Goal: Task Accomplishment & Management: Complete application form

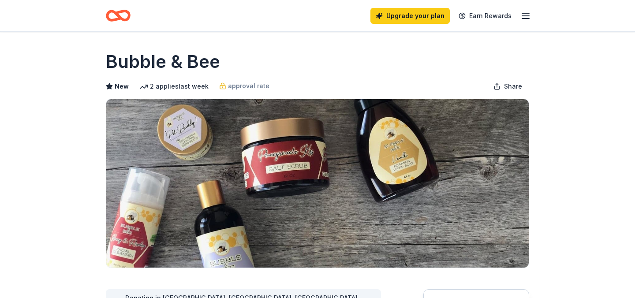
click at [390, 114] on icon "button" at bounding box center [385, 113] width 12 height 12
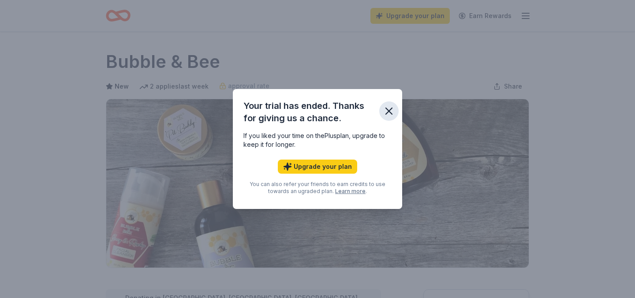
click at [389, 110] on icon "button" at bounding box center [389, 111] width 6 height 6
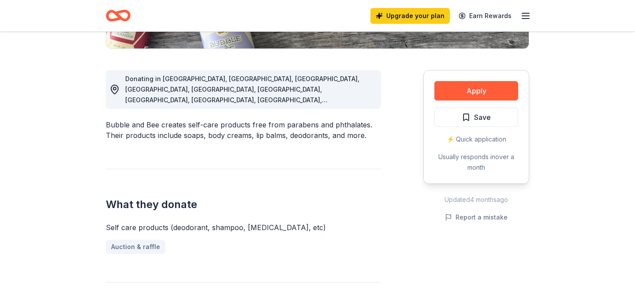
scroll to position [220, 0]
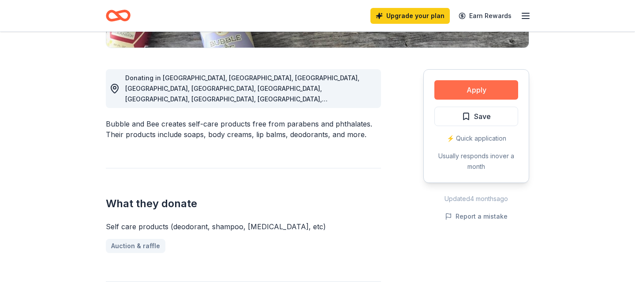
click at [466, 91] on button "Apply" at bounding box center [476, 89] width 84 height 19
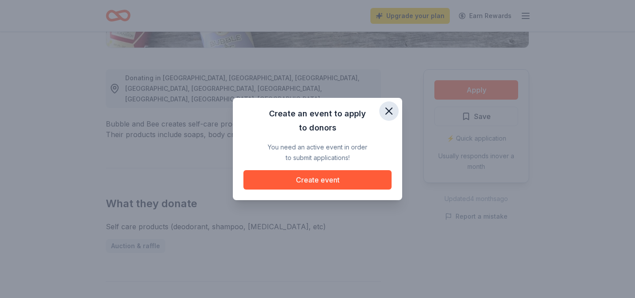
click at [389, 112] on icon "button" at bounding box center [389, 111] width 12 height 12
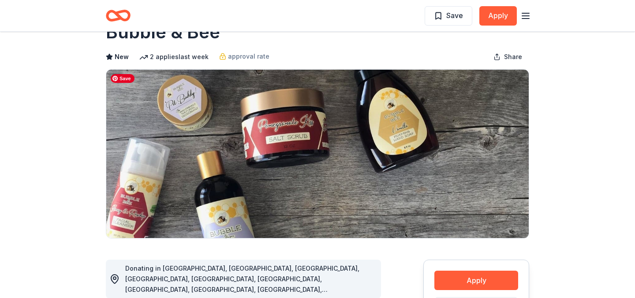
scroll to position [0, 0]
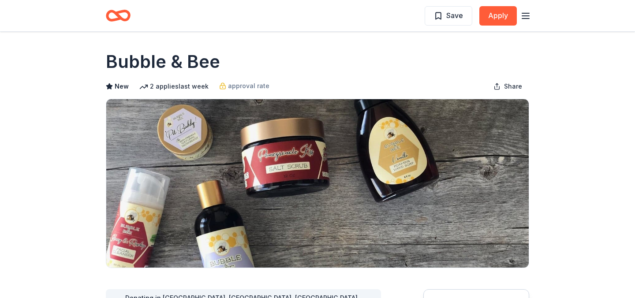
click at [528, 19] on line "button" at bounding box center [525, 19] width 7 height 0
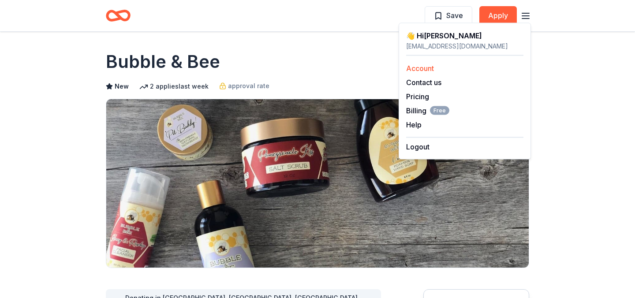
click at [423, 69] on link "Account" at bounding box center [420, 68] width 28 height 9
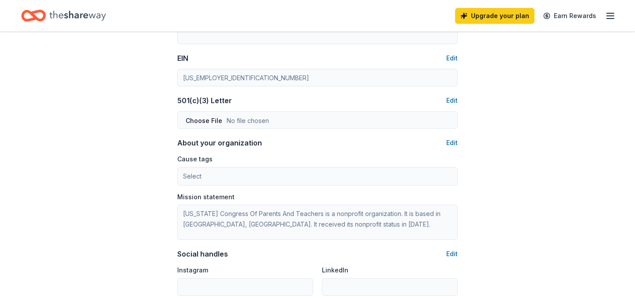
scroll to position [394, 0]
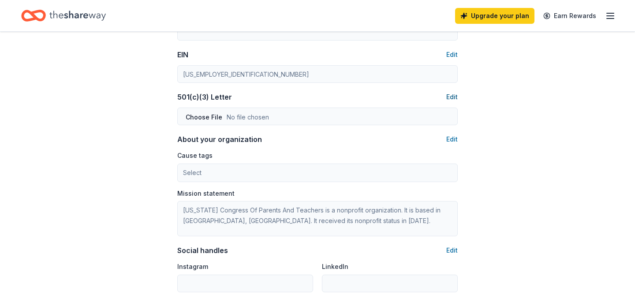
click at [452, 96] on button "Edit" at bounding box center [451, 97] width 11 height 11
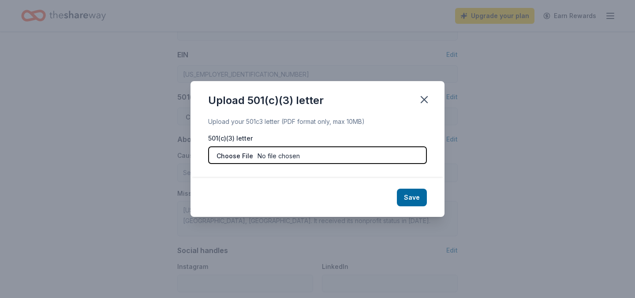
click at [271, 155] on input "file" at bounding box center [317, 155] width 219 height 18
type input "C:\fakepath\[STREET_ADDRESS] PS PTA (2).pdf"
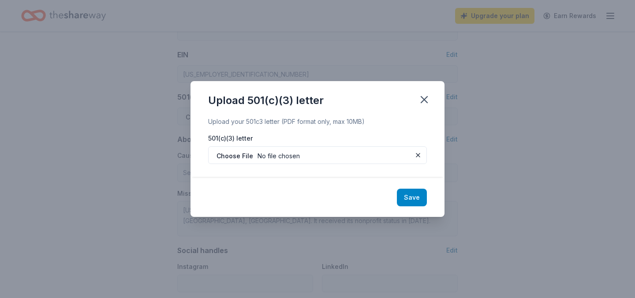
click at [419, 198] on button "Save" at bounding box center [412, 198] width 30 height 18
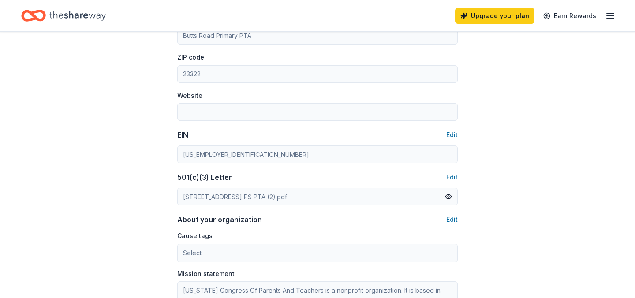
scroll to position [0, 0]
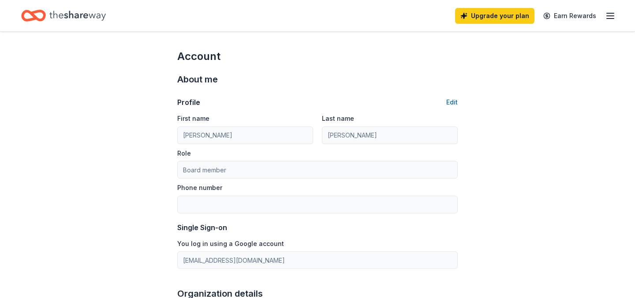
click at [608, 15] on icon "button" at bounding box center [610, 16] width 11 height 11
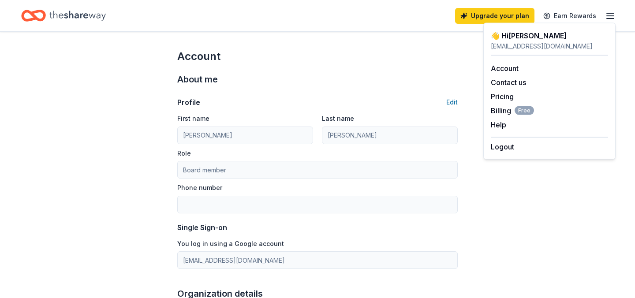
click at [30, 14] on icon "Home" at bounding box center [33, 15] width 25 height 21
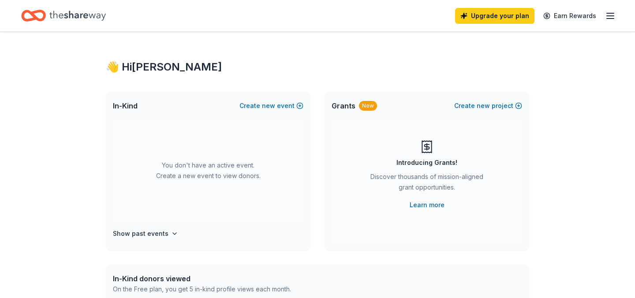
click at [31, 15] on icon "Home" at bounding box center [33, 15] width 25 height 21
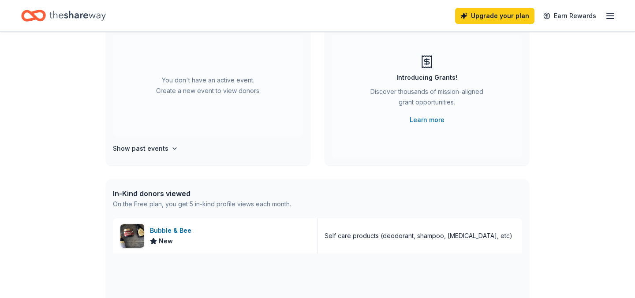
scroll to position [81, 0]
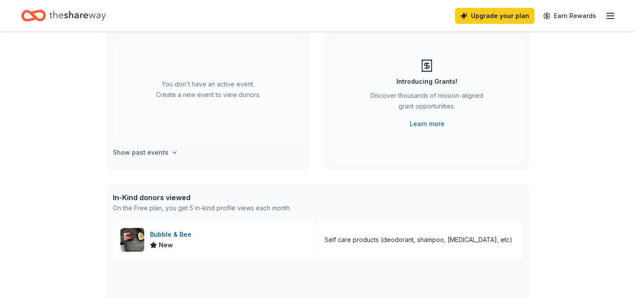
click at [139, 153] on h4 "Show past events" at bounding box center [141, 152] width 56 height 11
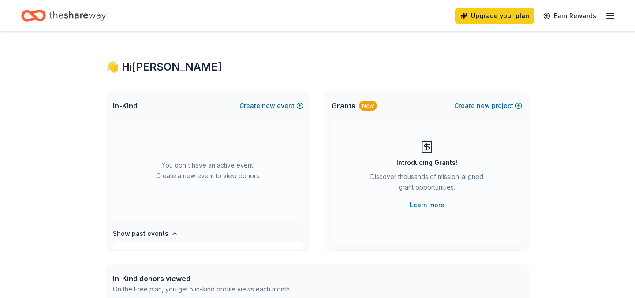
click at [286, 107] on button "Create new event" at bounding box center [271, 105] width 64 height 11
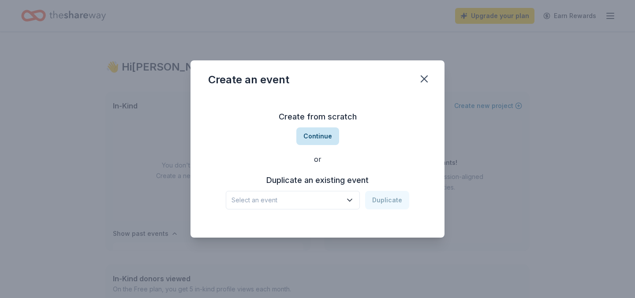
click at [320, 134] on button "Continue" at bounding box center [317, 136] width 43 height 18
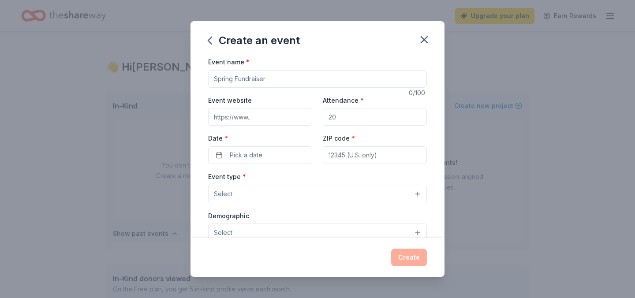
click at [279, 81] on input "Event name *" at bounding box center [317, 79] width 219 height 18
type input "Heroes breakfast"
click at [356, 119] on input "Attendance *" at bounding box center [375, 117] width 104 height 18
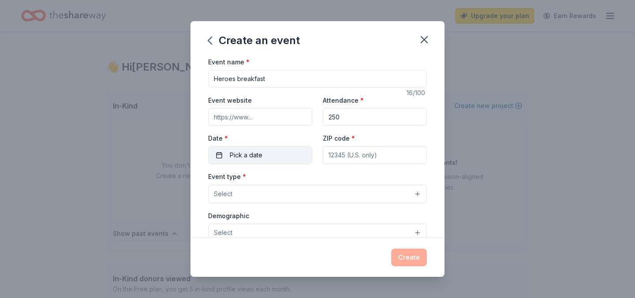
type input "250"
click at [290, 160] on button "Pick a date" at bounding box center [260, 155] width 104 height 18
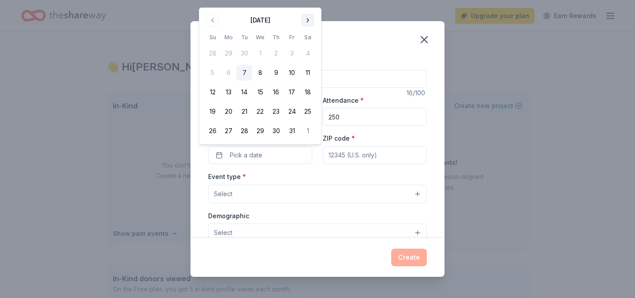
click at [312, 22] on button "Go to next month" at bounding box center [307, 20] width 12 height 12
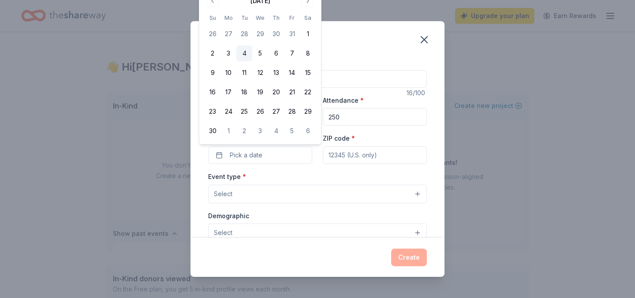
click at [246, 55] on button "4" at bounding box center [244, 53] width 16 height 16
click at [355, 158] on input "ZIP code *" at bounding box center [375, 155] width 104 height 18
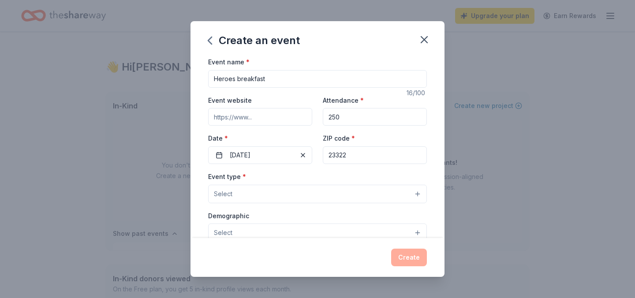
type input "23322"
click at [315, 139] on div "Event website Attendance * 250 Date * [DATE] ZIP code * 23322" at bounding box center [317, 129] width 219 height 69
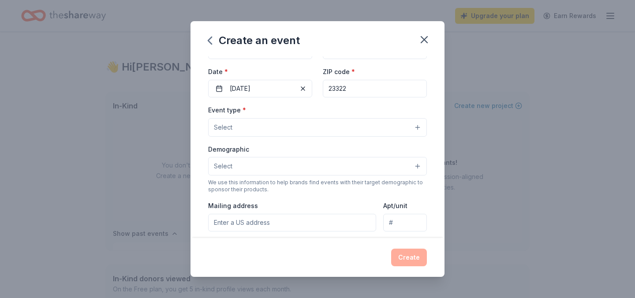
click at [307, 124] on button "Select" at bounding box center [317, 127] width 219 height 19
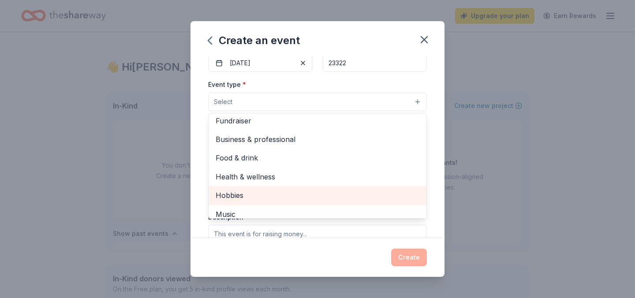
scroll to position [0, 0]
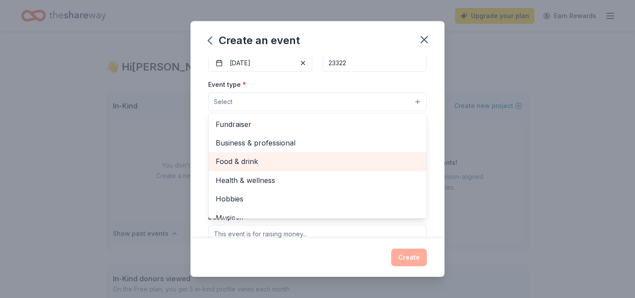
click at [238, 166] on span "Food & drink" at bounding box center [318, 161] width 204 height 11
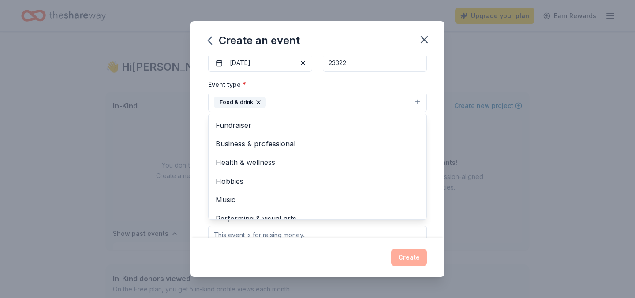
click at [201, 154] on div "Event name * Heroes breakfast 16 /100 Event website Attendance * 250 Date * [DA…" at bounding box center [317, 147] width 254 height 182
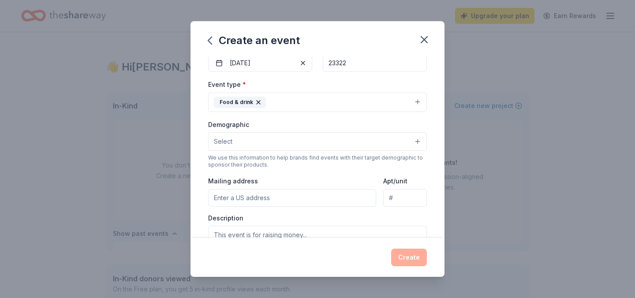
click at [242, 143] on button "Select" at bounding box center [317, 141] width 219 height 19
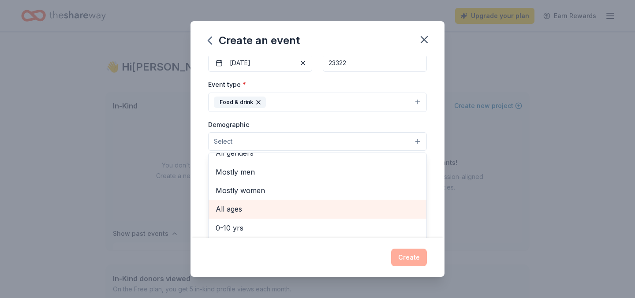
scroll to position [10, 0]
click at [240, 215] on span "All ages" at bounding box center [318, 209] width 204 height 11
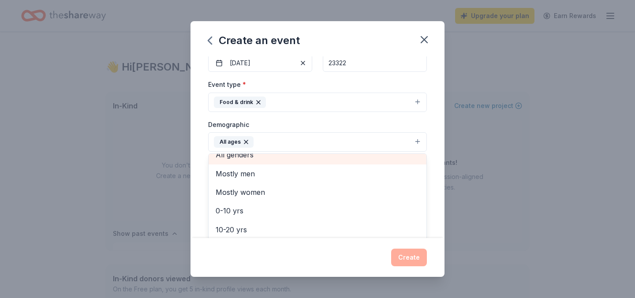
click at [264, 159] on span "All genders" at bounding box center [318, 154] width 204 height 11
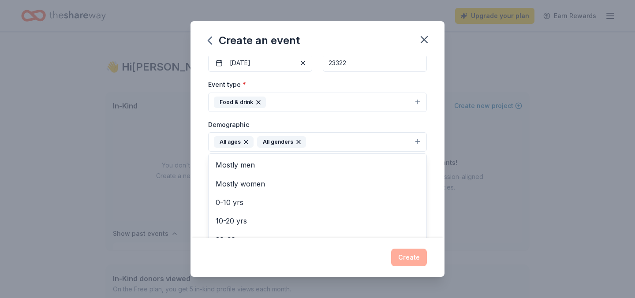
click at [203, 201] on div "Event name * Heroes breakfast 16 /100 Event website Attendance * 250 Date * [DA…" at bounding box center [317, 147] width 254 height 182
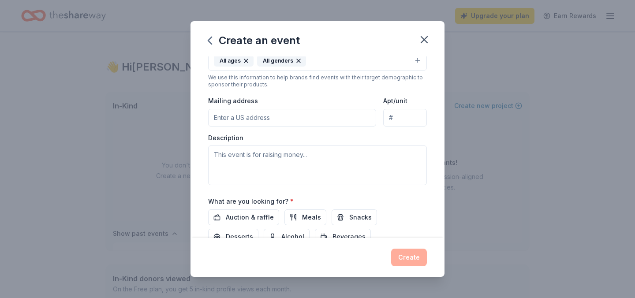
scroll to position [179, 0]
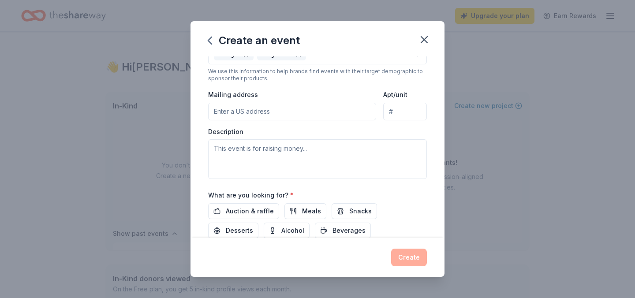
click at [268, 111] on input "Mailing address" at bounding box center [292, 112] width 168 height 18
type input "[STREET_ADDRESS]"
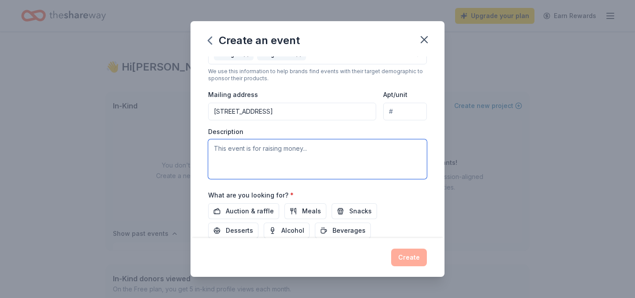
click at [232, 154] on textarea at bounding box center [317, 159] width 219 height 40
click at [402, 149] on textarea "This is a community event giving back to active duty and retired family members" at bounding box center [317, 159] width 219 height 40
click at [290, 156] on textarea "This is a community event giving back to active duty and retired military famil…" at bounding box center [317, 159] width 219 height 40
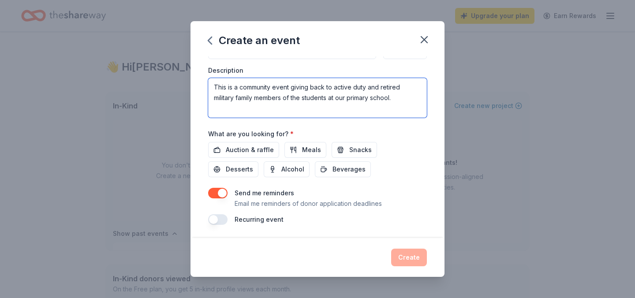
scroll to position [242, 0]
type textarea "This is a community event giving back to active duty and retired military famil…"
click at [342, 175] on div "Auction & raffle Meals Snacks Desserts Alcohol Beverages" at bounding box center [317, 158] width 219 height 35
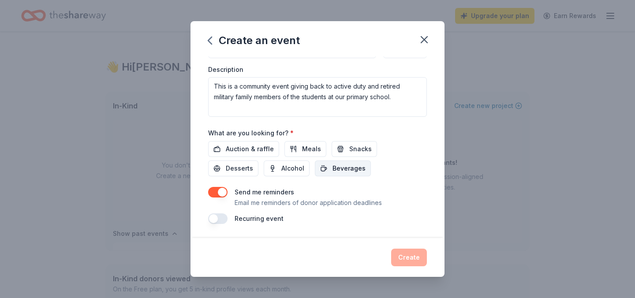
click at [332, 171] on span "Beverages" at bounding box center [348, 168] width 33 height 11
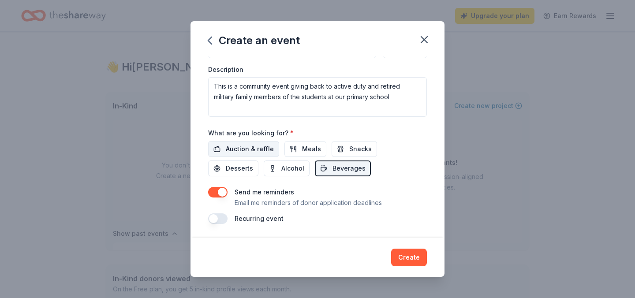
click at [254, 146] on span "Auction & raffle" at bounding box center [250, 149] width 48 height 11
click at [302, 147] on span "Meals" at bounding box center [311, 149] width 19 height 11
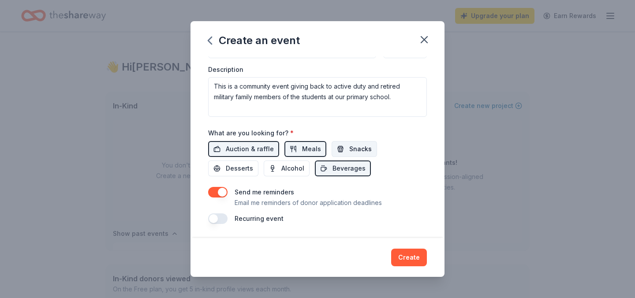
click at [350, 146] on span "Snacks" at bounding box center [360, 149] width 22 height 11
click at [253, 163] on span "Desserts" at bounding box center [239, 168] width 27 height 11
click at [215, 195] on button "button" at bounding box center [217, 192] width 19 height 11
click at [219, 194] on button "button" at bounding box center [217, 192] width 19 height 11
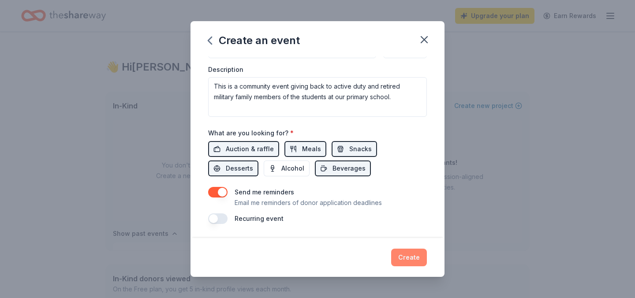
click at [408, 259] on button "Create" at bounding box center [409, 258] width 36 height 18
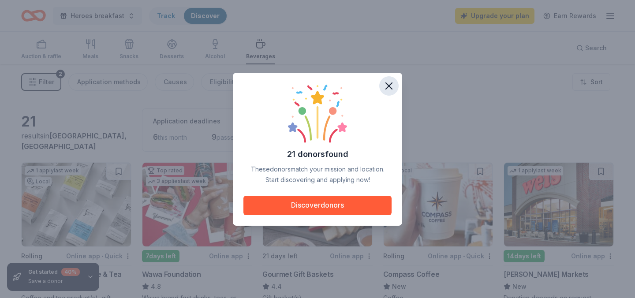
click at [391, 88] on icon "button" at bounding box center [389, 86] width 6 height 6
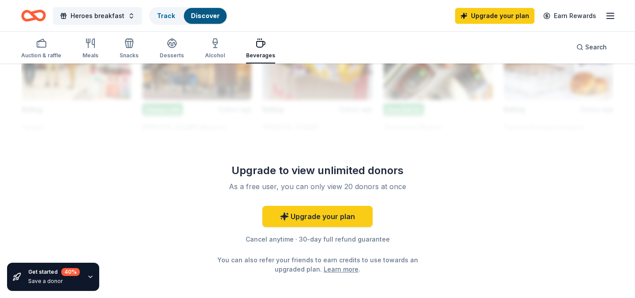
scroll to position [849, 0]
click at [89, 277] on icon "button" at bounding box center [90, 276] width 7 height 7
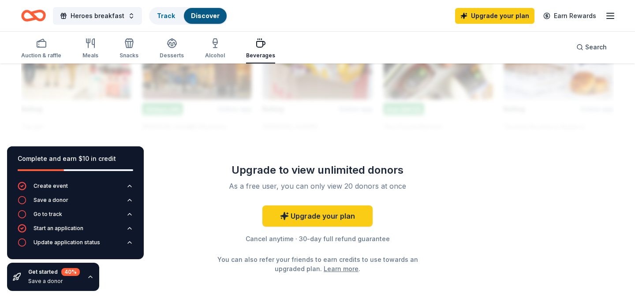
click at [89, 277] on icon "button" at bounding box center [90, 276] width 7 height 7
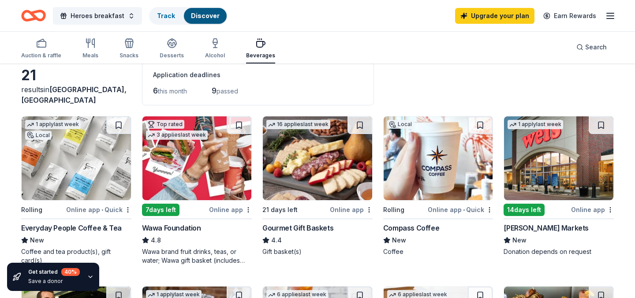
scroll to position [48, 0]
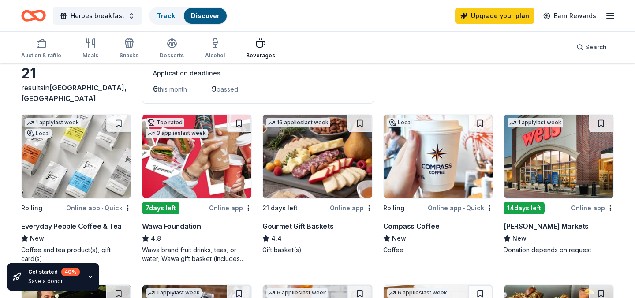
click at [435, 57] on div "Auction & raffle Meals Snacks Desserts Alcohol Beverages Search" at bounding box center [317, 47] width 592 height 33
